Goal: Transaction & Acquisition: Book appointment/travel/reservation

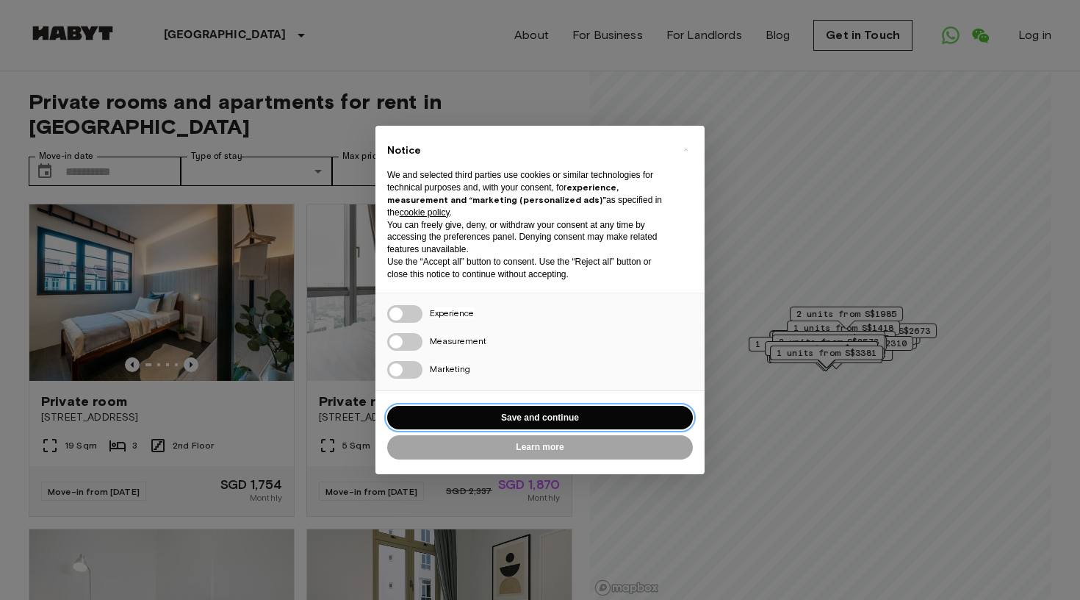
click at [621, 415] on button "Save and continue" at bounding box center [540, 418] width 306 height 24
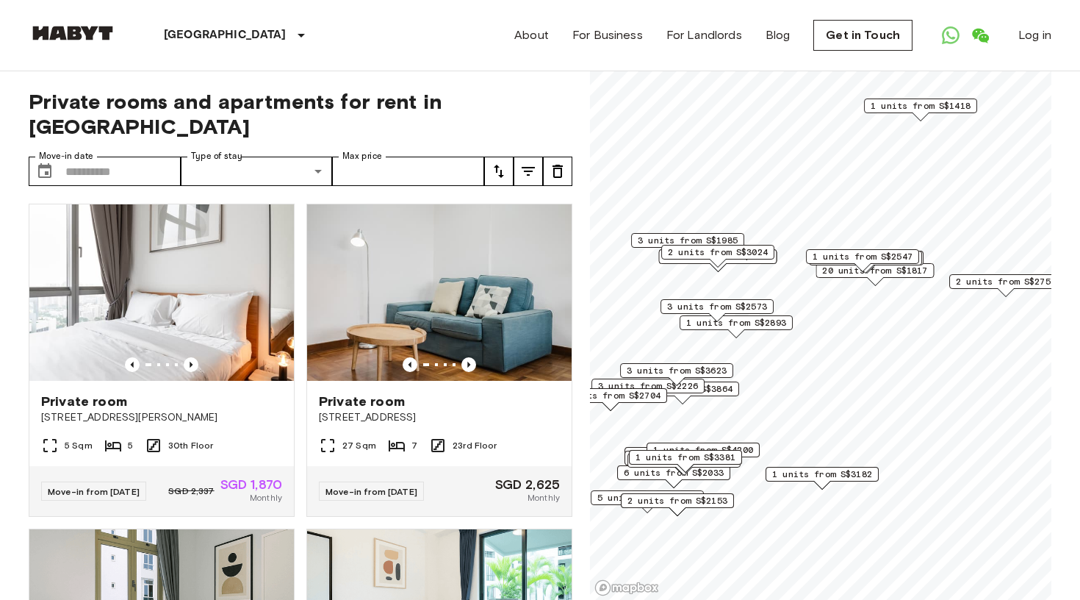
click at [458, 130] on div "Private rooms and apartments for rent in [GEOGRAPHIC_DATA] Move-in date ​ Move-…" at bounding box center [301, 335] width 544 height 529
click at [456, 157] on input "Max price" at bounding box center [408, 171] width 152 height 29
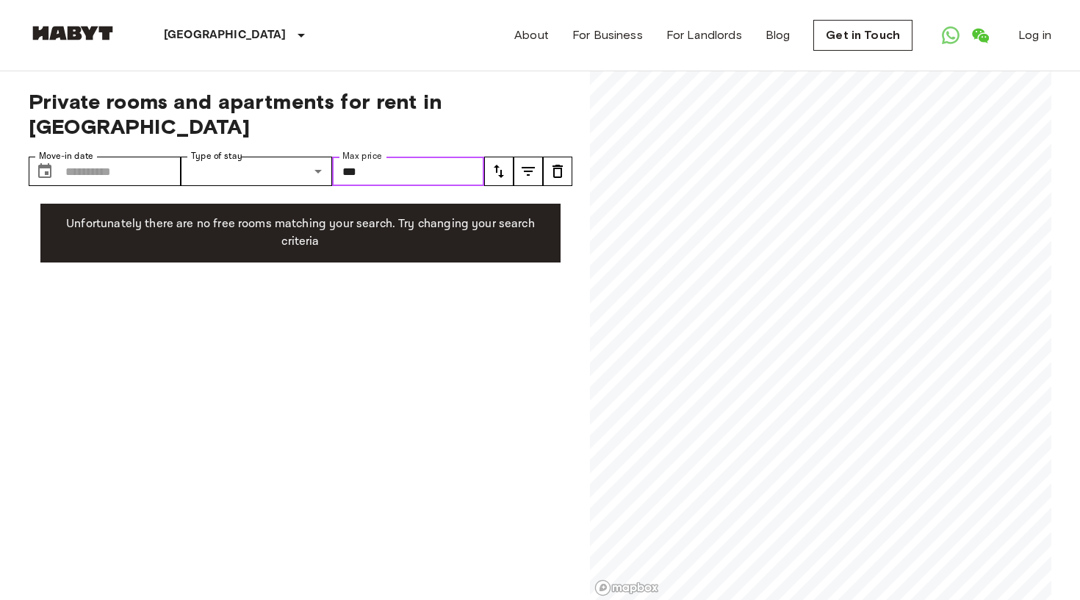
type input "****"
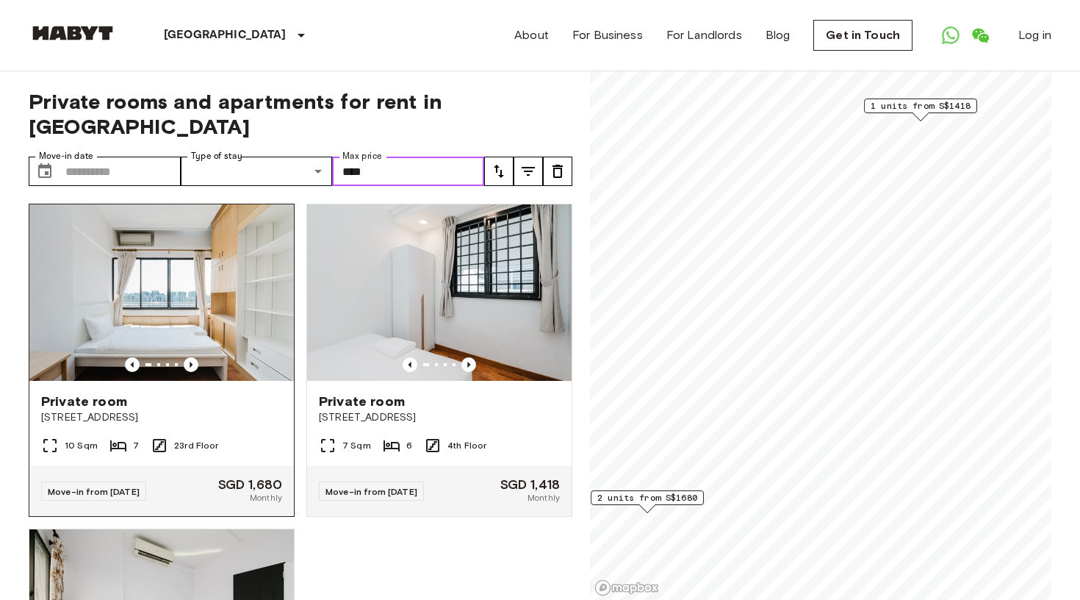
click at [126, 276] on img at bounding box center [161, 292] width 265 height 176
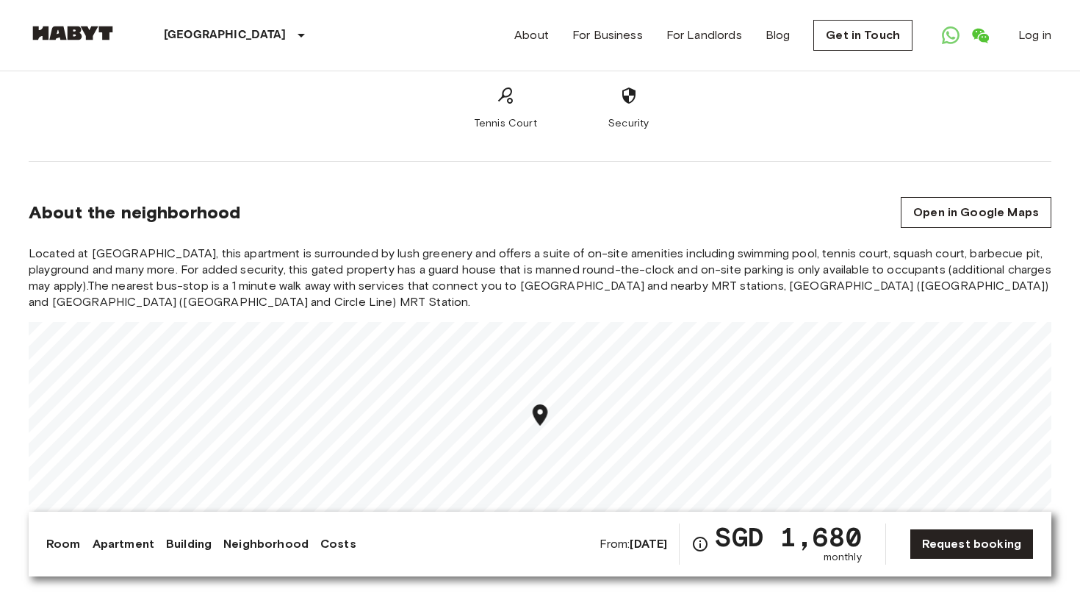
scroll to position [1820, 0]
